Goal: Transaction & Acquisition: Purchase product/service

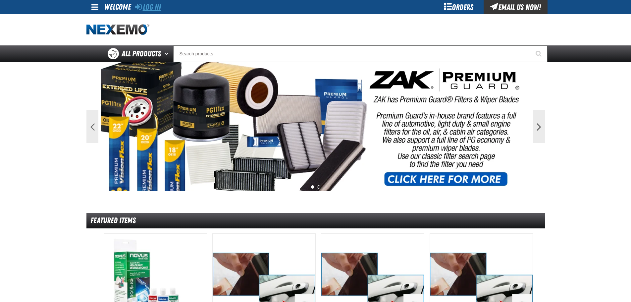
click at [150, 8] on link "Log In" at bounding box center [148, 6] width 26 height 9
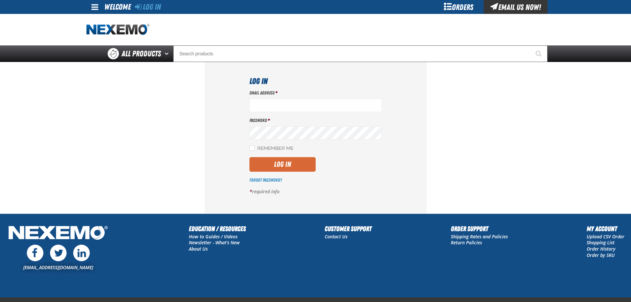
type input "smahar@huskerautogroup.com"
click at [275, 160] on button "Log In" at bounding box center [282, 164] width 66 height 15
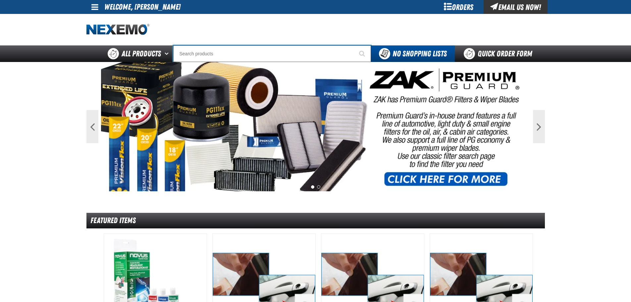
click at [228, 54] on input "Search" at bounding box center [272, 53] width 198 height 17
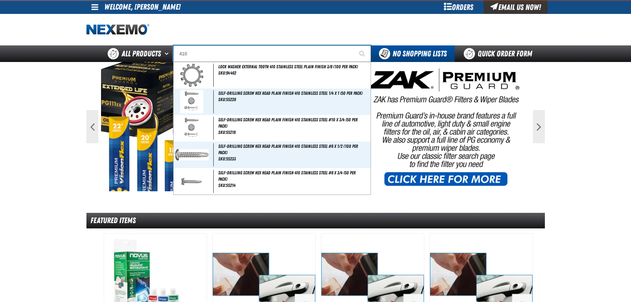
type input "4104"
type input "41041 Wypall X80 Wipers"
type input "41041"
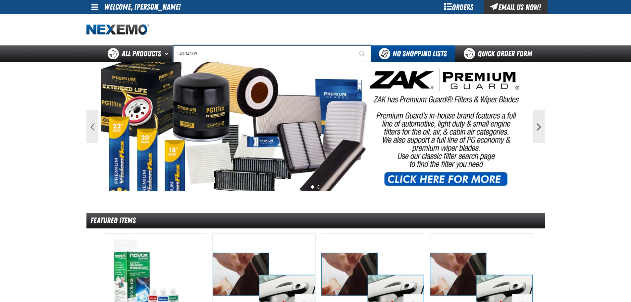
type input "4104103"
click at [354, 45] on button "Start Searching" at bounding box center [362, 53] width 17 height 17
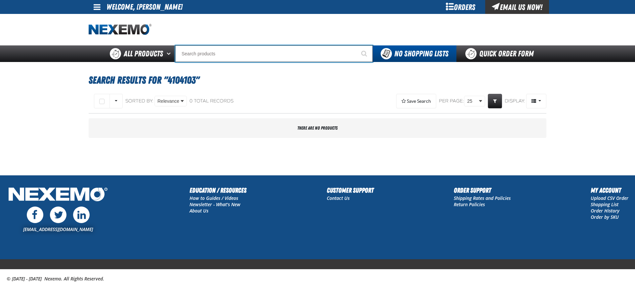
click at [263, 53] on input "Search" at bounding box center [274, 53] width 198 height 17
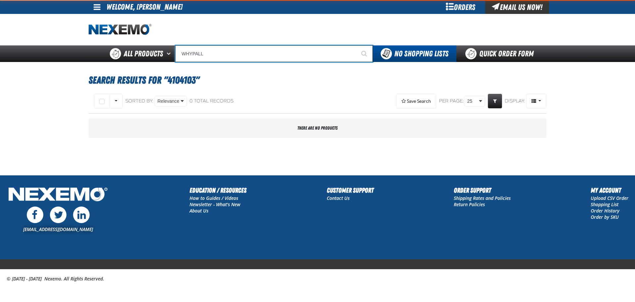
type input "WHYPALL"
click at [356, 45] on button "Start Searching" at bounding box center [364, 53] width 17 height 17
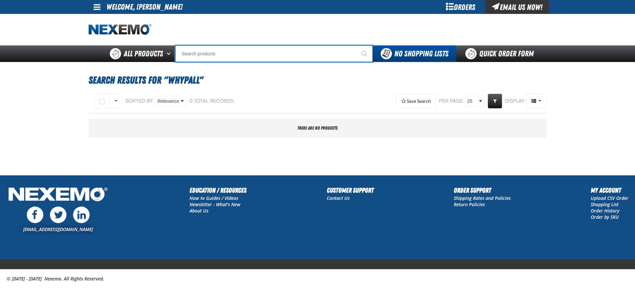
click at [209, 53] on input "Search" at bounding box center [274, 53] width 198 height 17
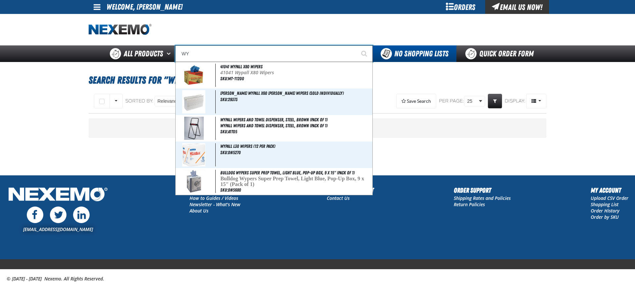
click at [296, 46] on input "WY" at bounding box center [274, 53] width 198 height 17
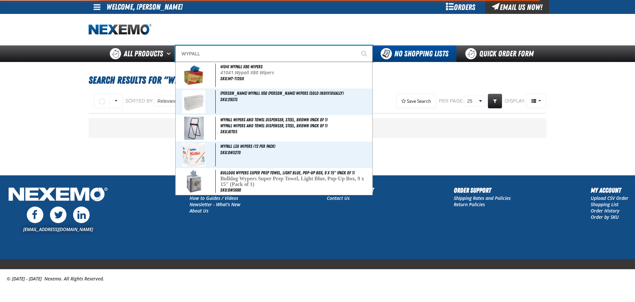
type input "WYPALL"
click at [356, 45] on button "Start Searching" at bounding box center [364, 53] width 17 height 17
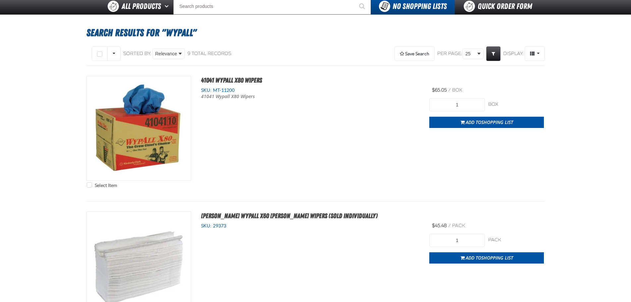
scroll to position [33, 0]
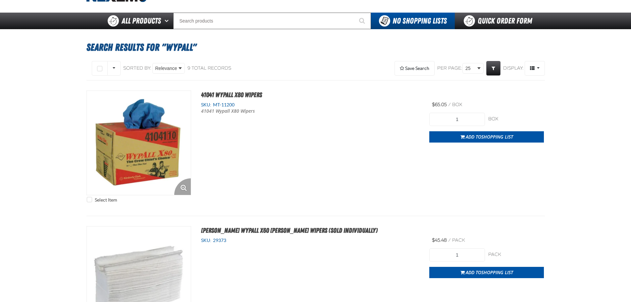
click at [142, 142] on img "View Details of the 41041 Wypall X80 Wipers" at bounding box center [139, 143] width 104 height 104
